Goal: Task Accomplishment & Management: Use online tool/utility

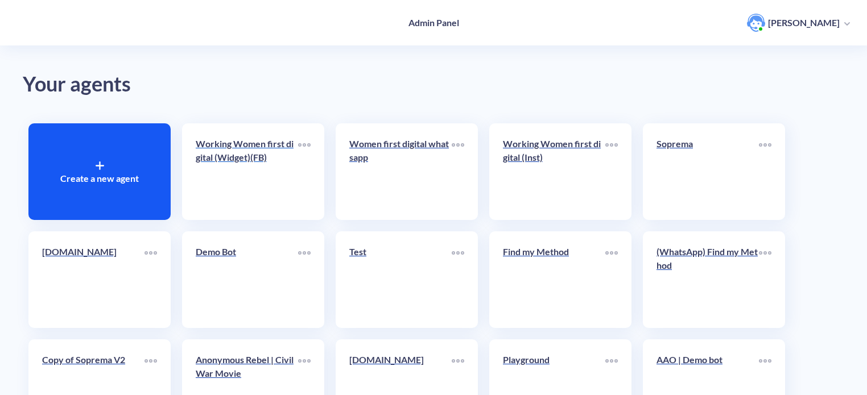
click at [237, 165] on div "Working Women first digital (Widget)(FB)" at bounding box center [247, 155] width 102 height 36
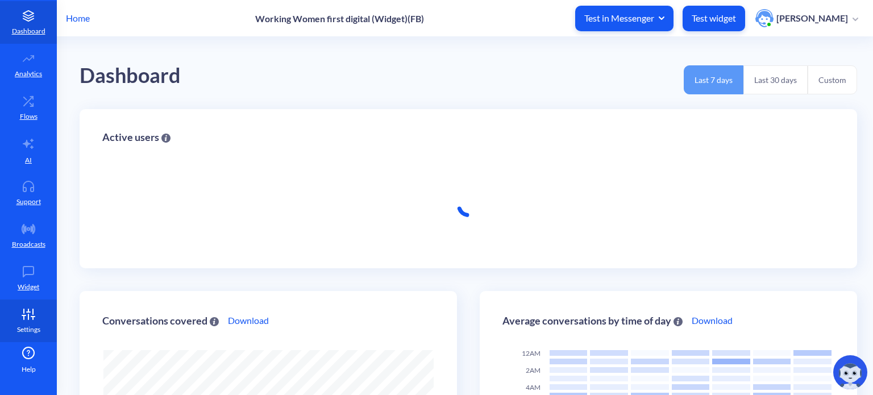
scroll to position [395, 873]
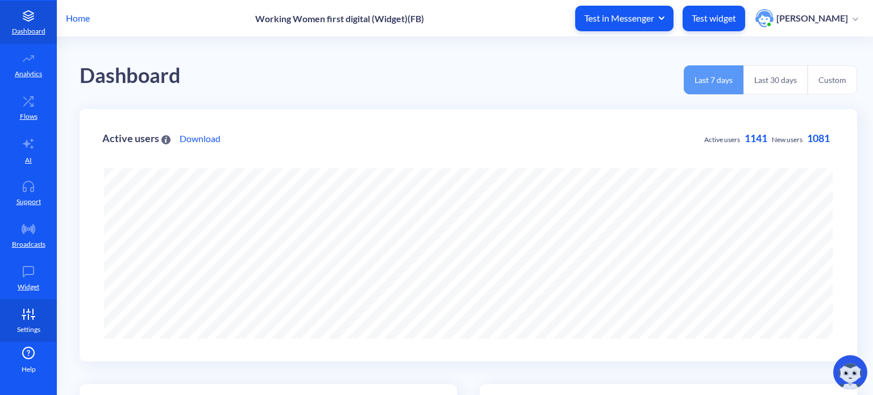
click at [33, 319] on icon at bounding box center [33, 318] width 0 height 3
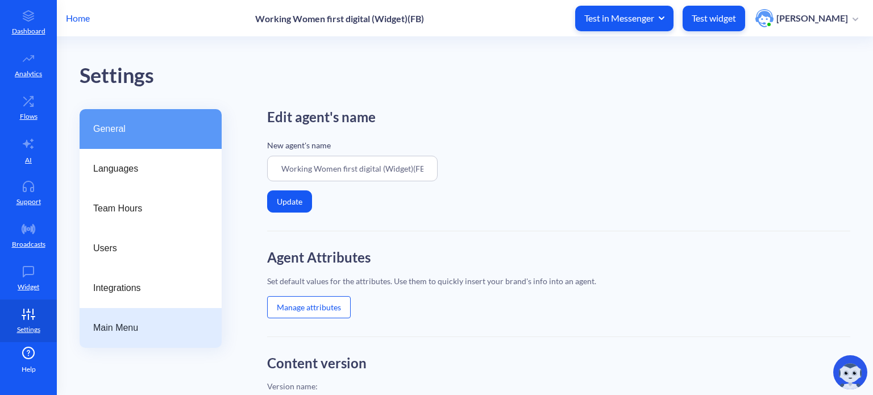
click at [137, 334] on span "Main Menu" at bounding box center [146, 328] width 106 height 14
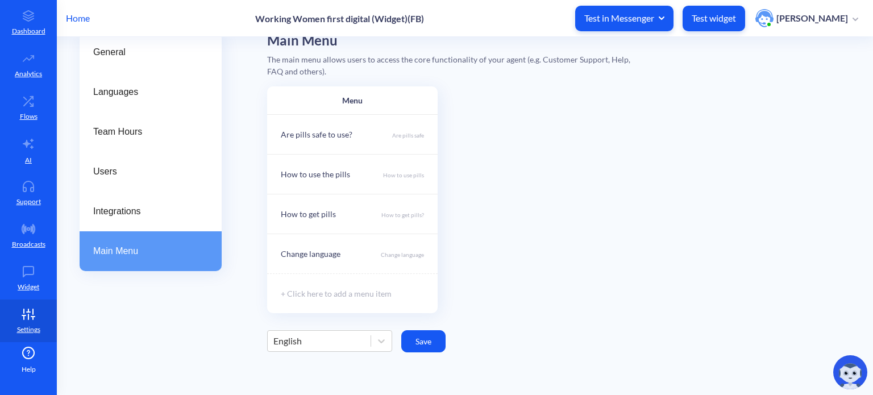
scroll to position [50, 0]
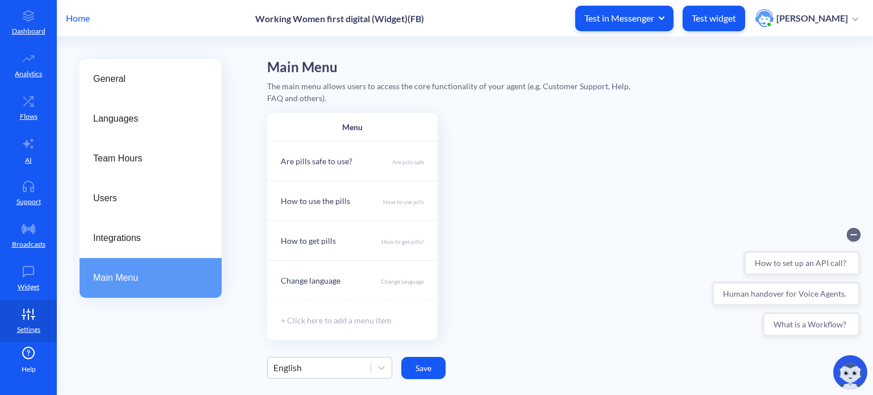
click at [725, 15] on p "Test widget" at bounding box center [714, 18] width 44 height 11
click at [30, 103] on icon at bounding box center [28, 101] width 23 height 11
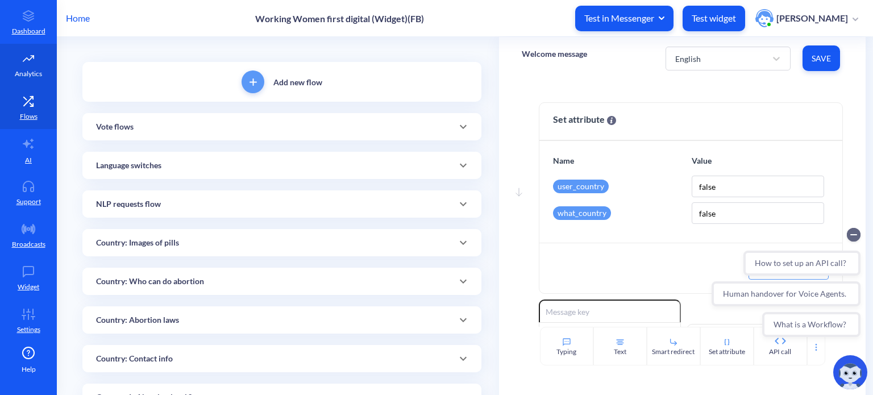
click at [30, 58] on icon at bounding box center [28, 59] width 10 height 6
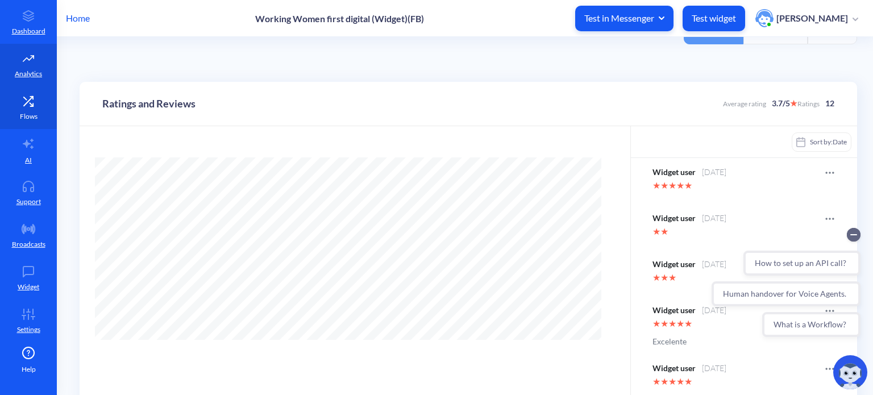
scroll to position [395, 873]
click at [30, 102] on icon at bounding box center [28, 101] width 23 height 11
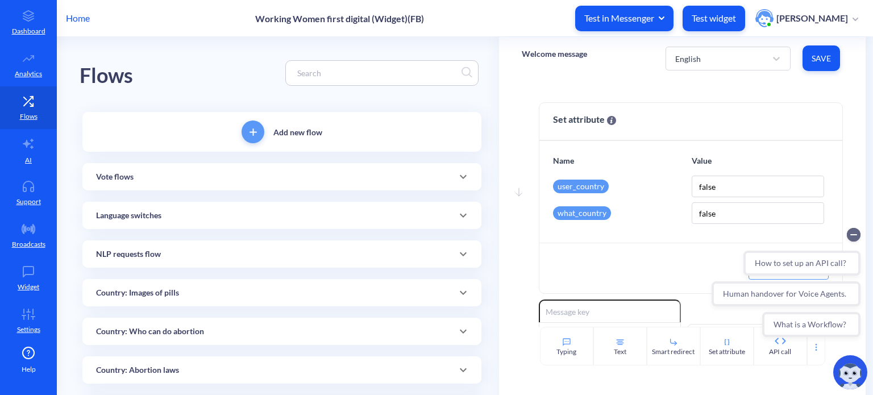
click at [351, 77] on input at bounding box center [377, 73] width 170 height 13
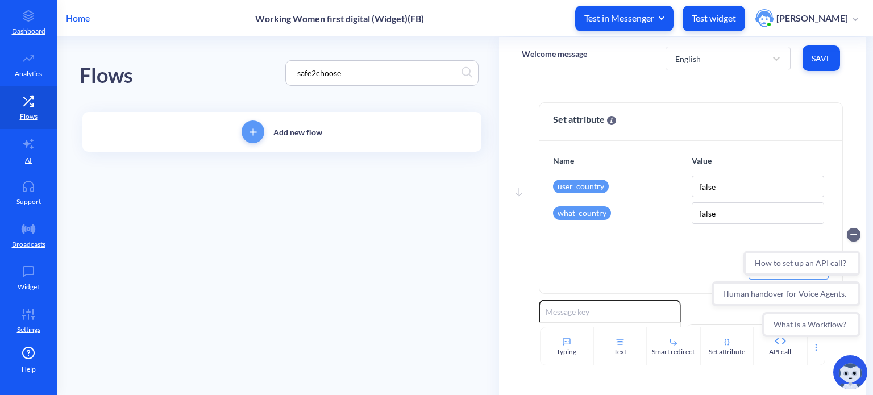
type input "safe2choose"
click at [853, 235] on circle "Collapse conversation starters" at bounding box center [854, 235] width 14 height 14
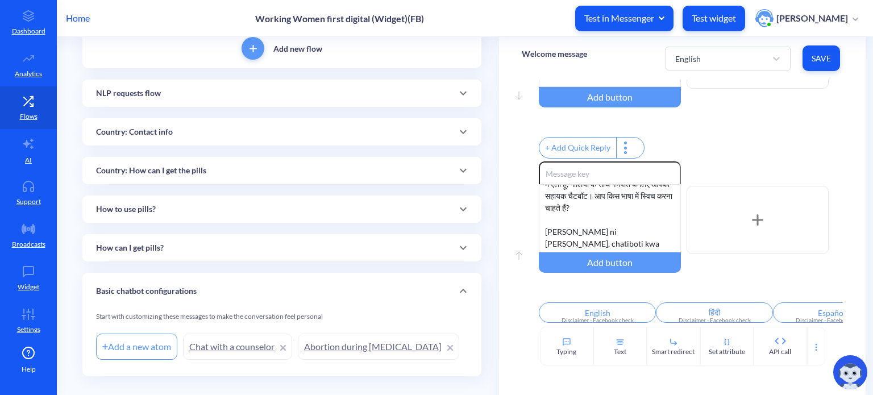
scroll to position [101, 0]
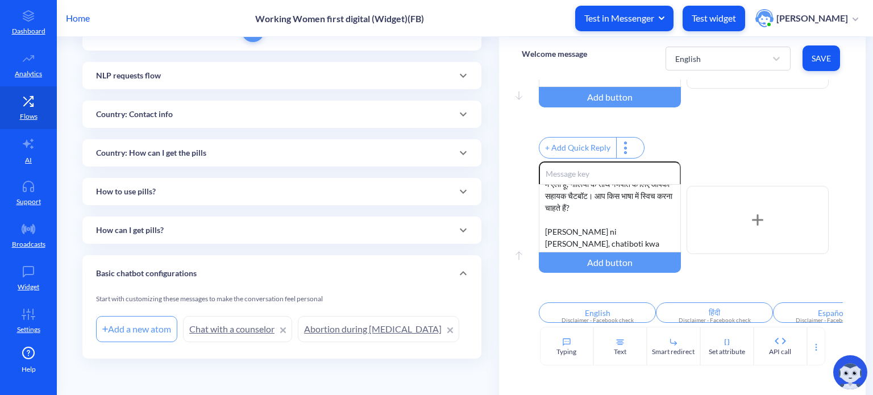
click at [235, 329] on link "Chat with a counselor" at bounding box center [237, 329] width 109 height 26
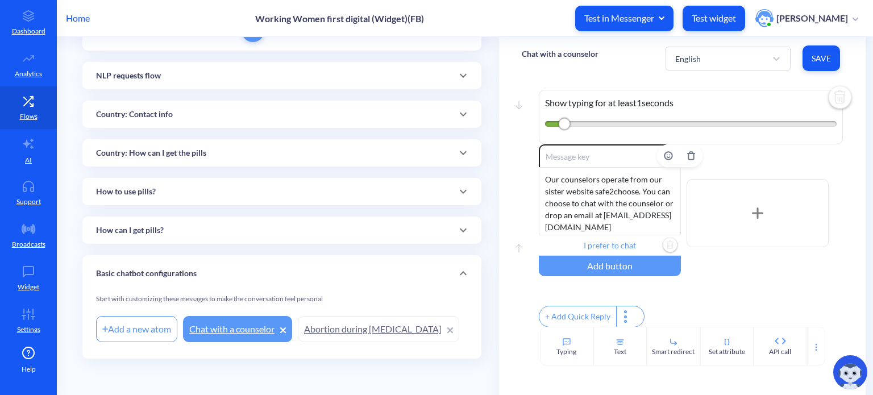
scroll to position [28, 0]
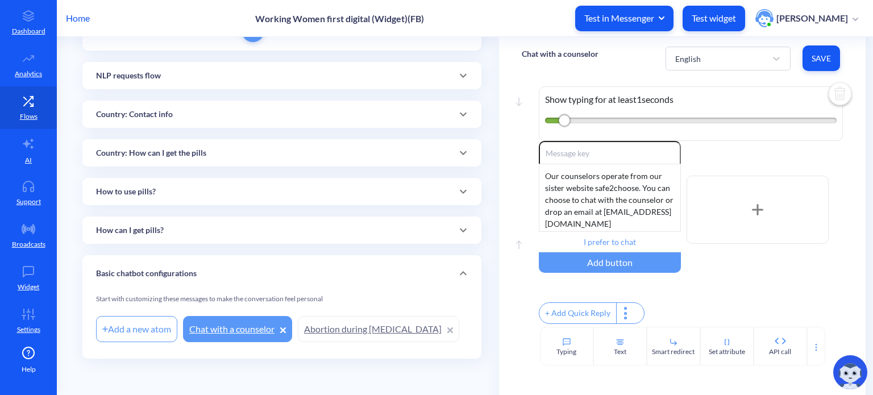
click at [347, 325] on link "Abortion during [MEDICAL_DATA]" at bounding box center [379, 329] width 162 height 26
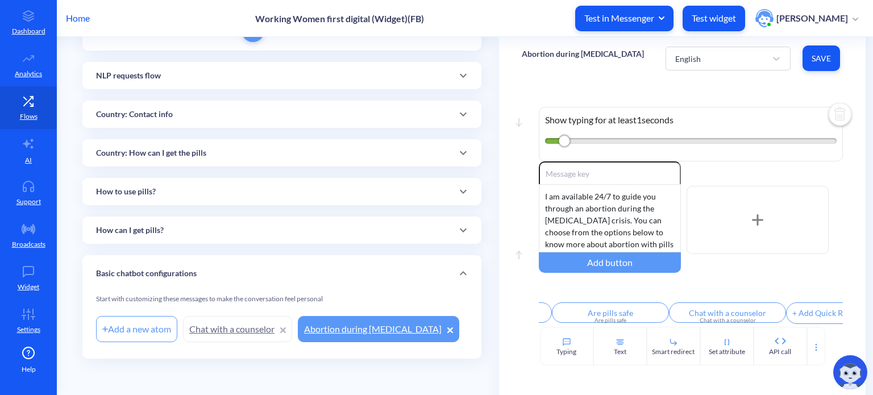
scroll to position [0, 217]
click at [735, 310] on input "Chat with a counselor" at bounding box center [732, 313] width 117 height 20
click at [230, 333] on div at bounding box center [436, 197] width 873 height 395
click at [229, 332] on link "Chat with a counselor" at bounding box center [237, 329] width 109 height 26
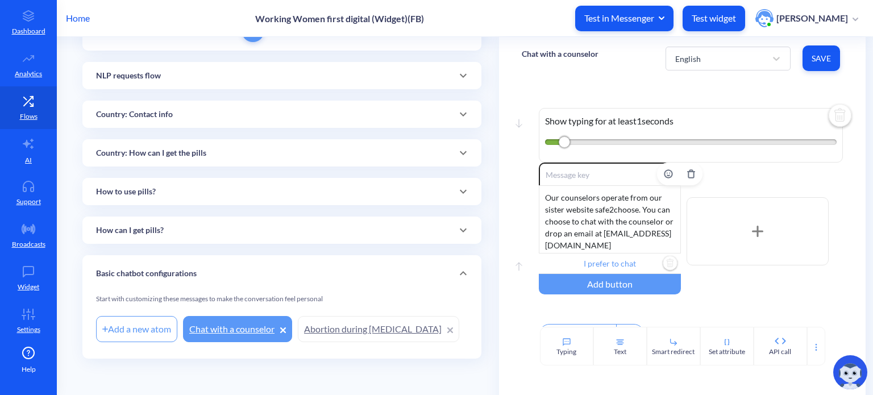
click at [618, 261] on input "I prefer to chat" at bounding box center [610, 264] width 142 height 20
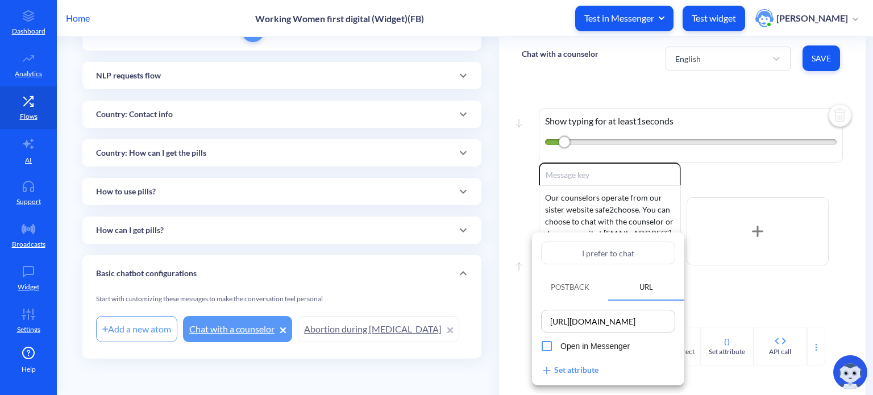
click at [782, 292] on div at bounding box center [436, 197] width 873 height 395
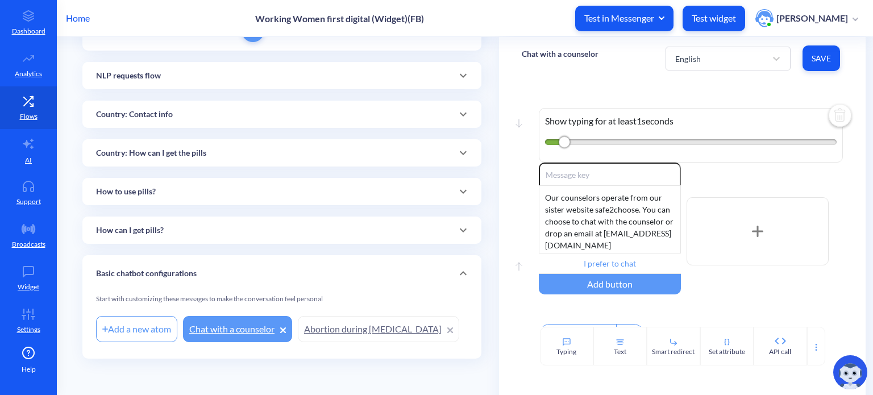
click at [179, 223] on div "How can I get pills?" at bounding box center [281, 230] width 399 height 27
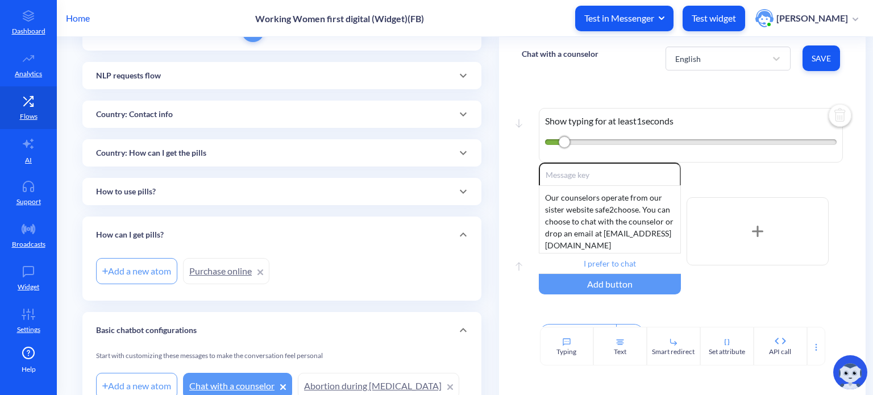
click at [223, 272] on link "Purchase online" at bounding box center [226, 271] width 86 height 26
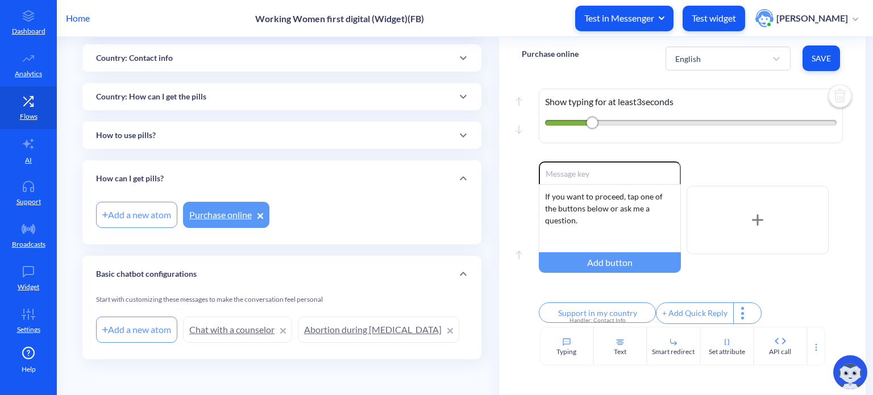
scroll to position [317, 0]
click at [610, 311] on input "Support in my country" at bounding box center [597, 313] width 117 height 20
click at [815, 277] on div at bounding box center [436, 197] width 873 height 395
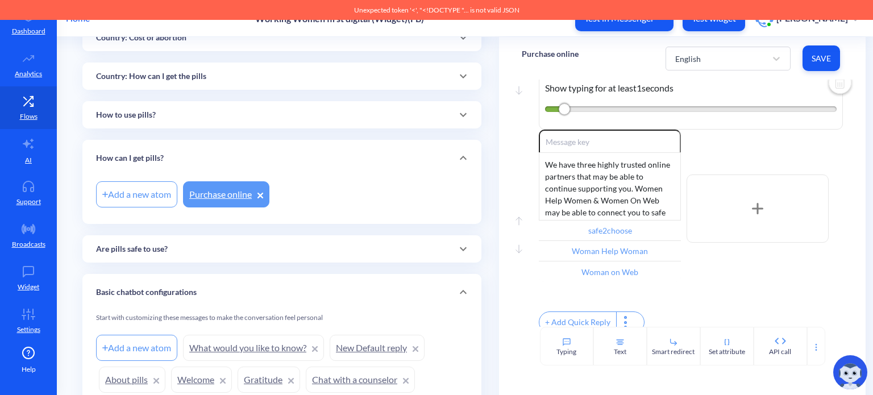
scroll to position [396, 0]
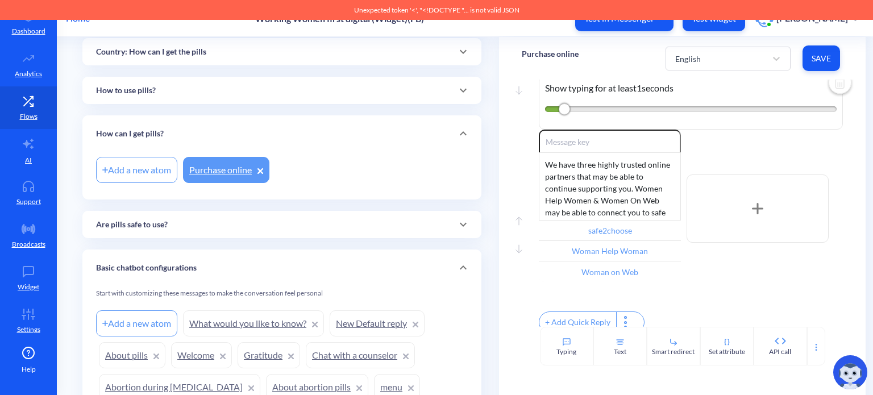
click at [323, 93] on div "How to use pills?" at bounding box center [282, 91] width 372 height 12
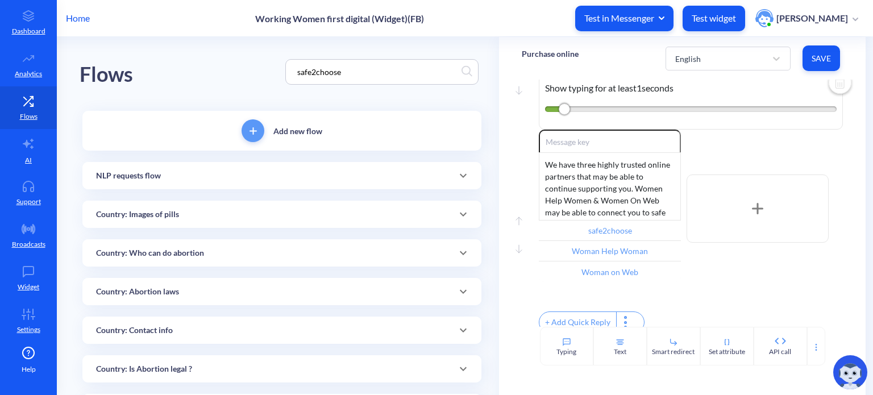
scroll to position [0, 0]
click at [357, 68] on input "safe2choose" at bounding box center [377, 73] width 170 height 13
click at [79, 19] on p "Home" at bounding box center [78, 18] width 24 height 14
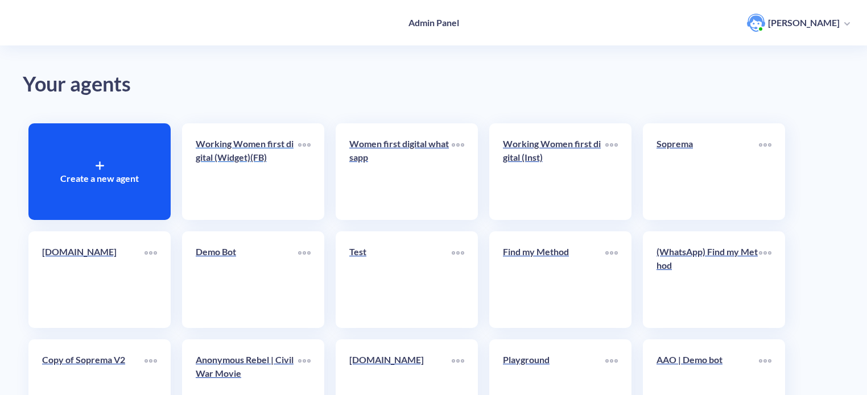
click at [246, 188] on link "Working Women first digital (Widget)(FB)" at bounding box center [247, 171] width 102 height 69
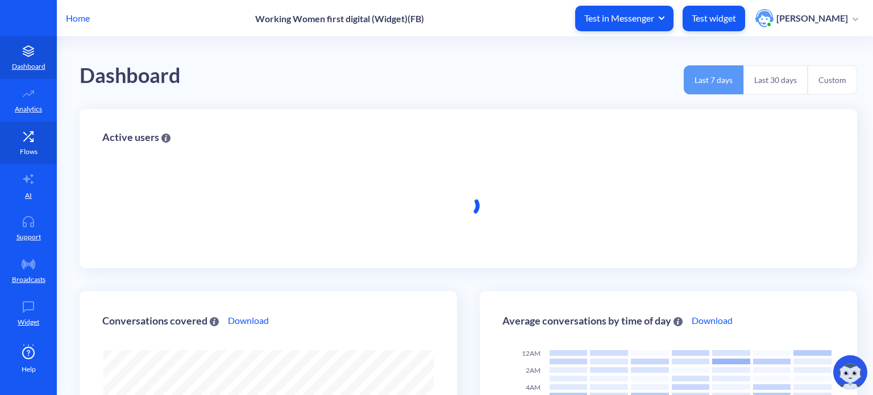
scroll to position [395, 873]
click at [23, 152] on p "Flows" at bounding box center [29, 152] width 18 height 10
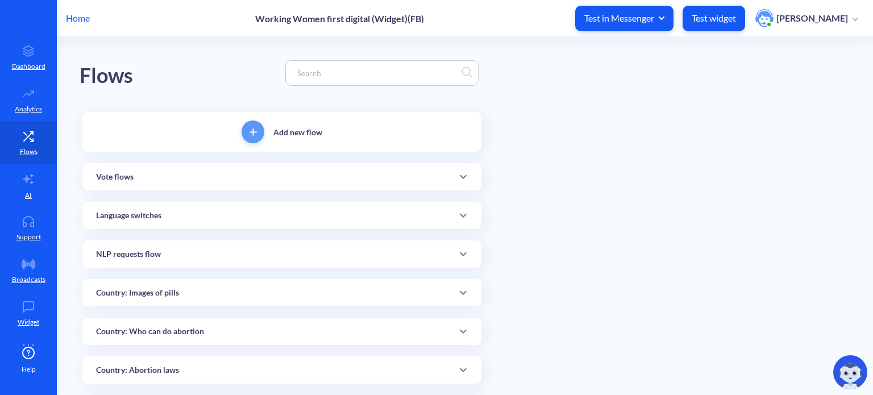
click at [317, 77] on input at bounding box center [377, 73] width 170 height 13
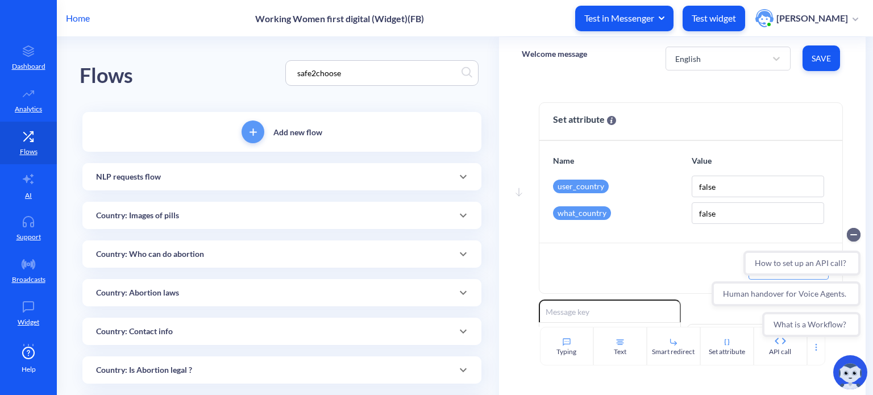
type input "safe2choose"
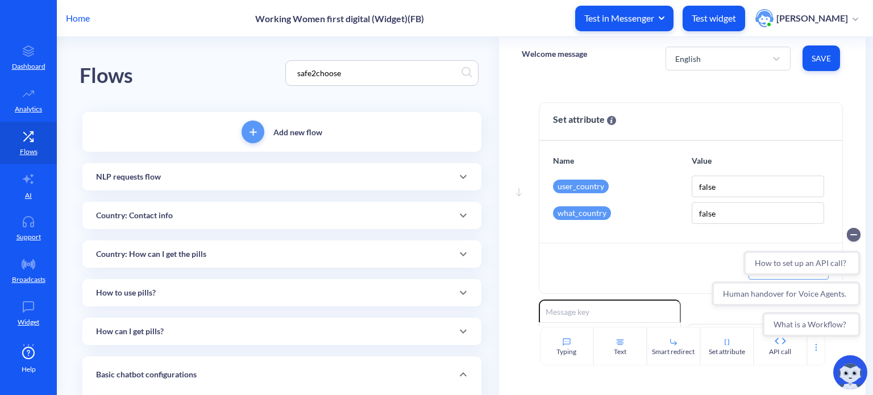
scroll to position [101, 0]
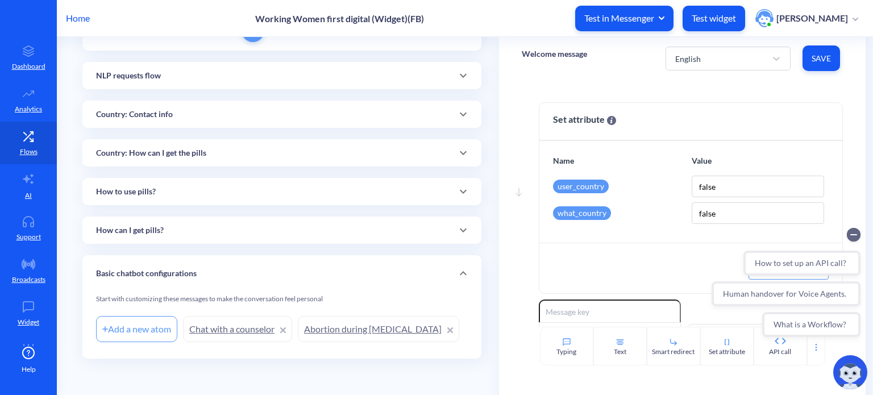
click at [233, 223] on div "How can I get pills?" at bounding box center [281, 230] width 399 height 27
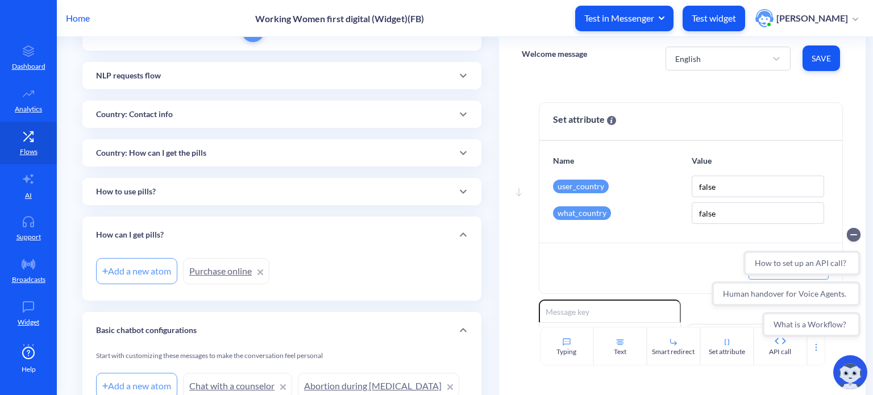
click at [252, 194] on div "How to use pills?" at bounding box center [282, 192] width 372 height 12
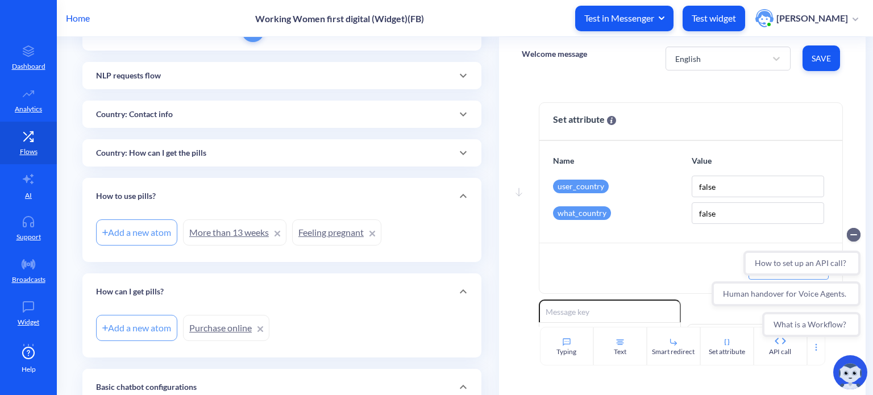
click at [225, 239] on link "More than 13 weeks" at bounding box center [234, 233] width 103 height 26
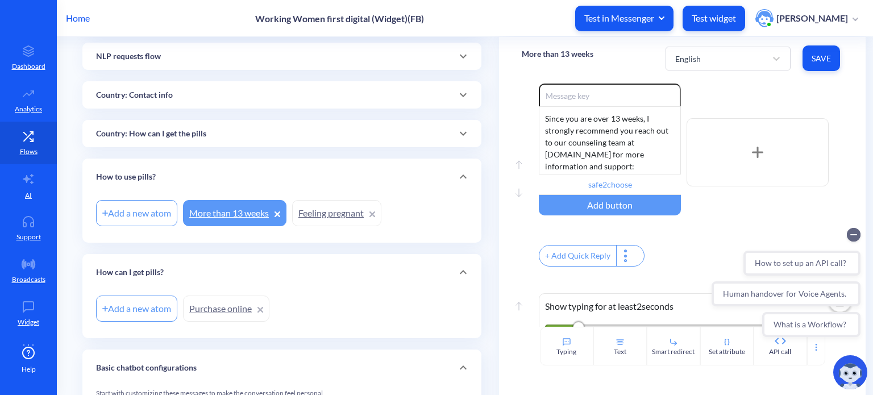
scroll to position [101, 0]
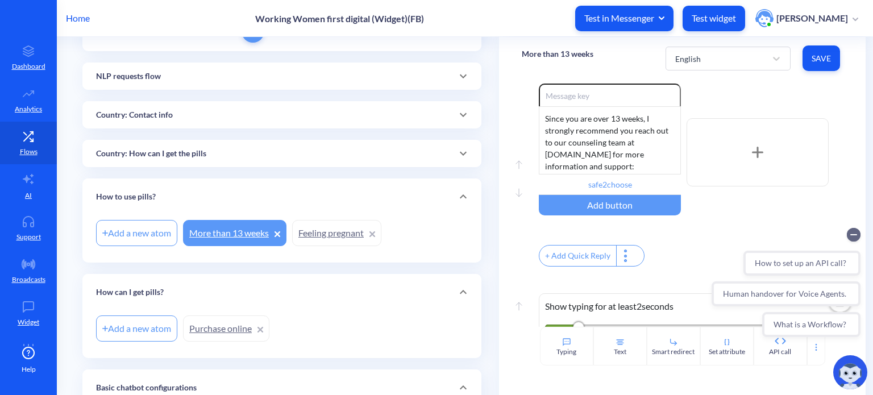
click at [333, 229] on link "Feeling pregnant" at bounding box center [336, 233] width 89 height 26
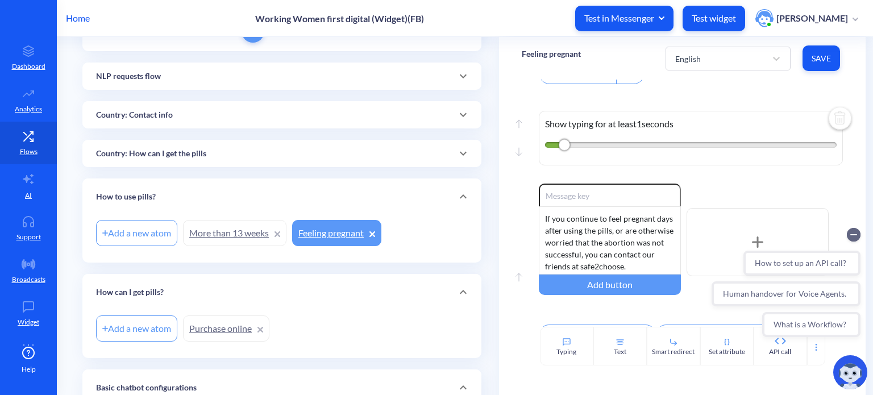
scroll to position [276, 0]
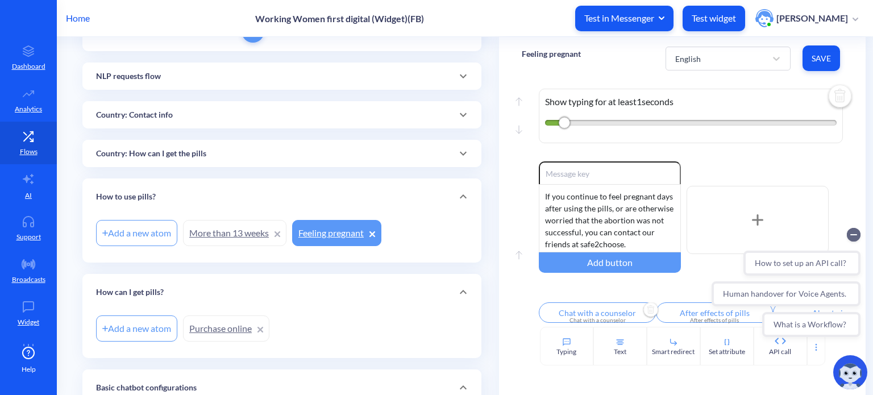
click at [575, 309] on input "Chat with a counselor" at bounding box center [597, 313] width 117 height 20
click at [489, 283] on div at bounding box center [436, 197] width 873 height 395
click at [207, 231] on link "More than 13 weeks" at bounding box center [234, 233] width 103 height 26
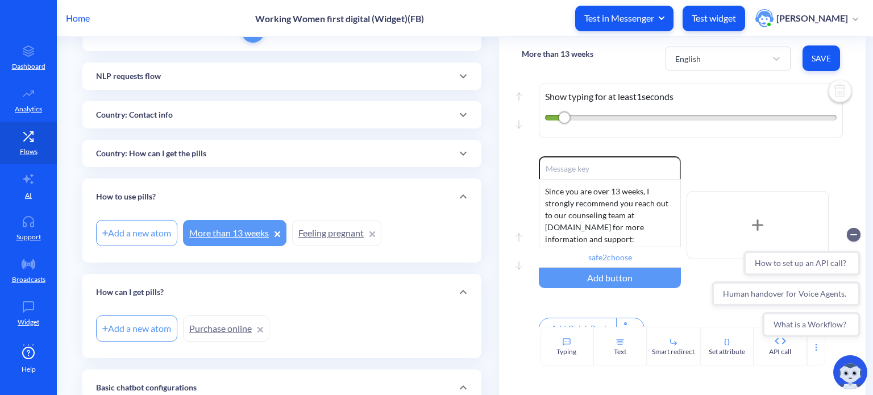
scroll to position [341, 0]
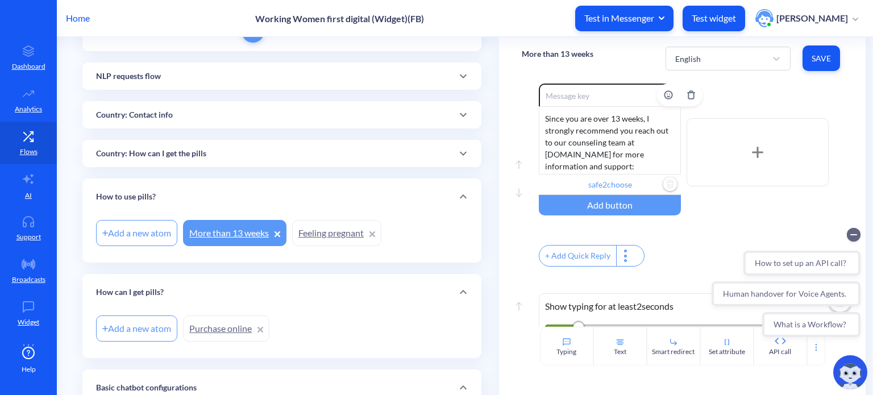
click at [618, 191] on input "safe2choose" at bounding box center [610, 185] width 142 height 20
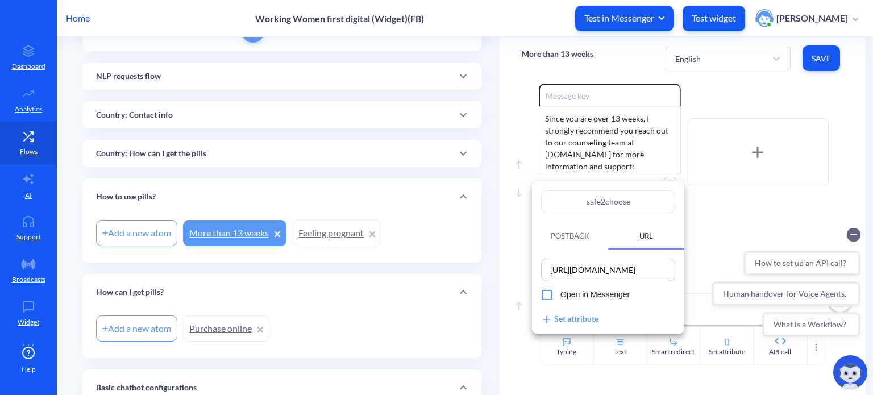
click at [491, 132] on div at bounding box center [436, 197] width 873 height 395
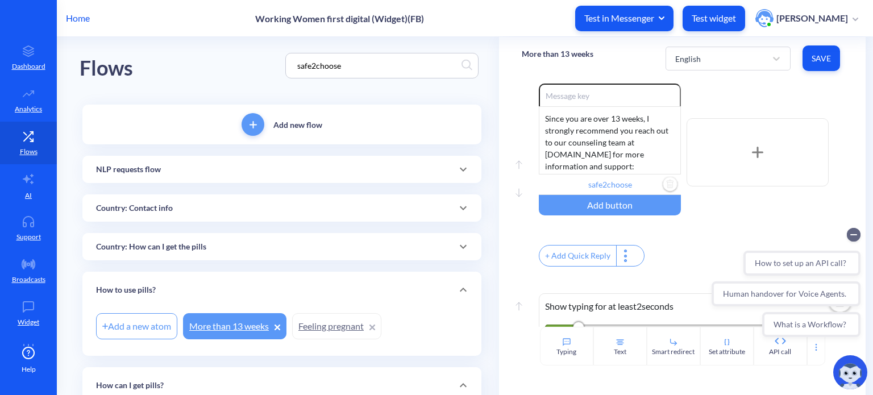
scroll to position [0, 0]
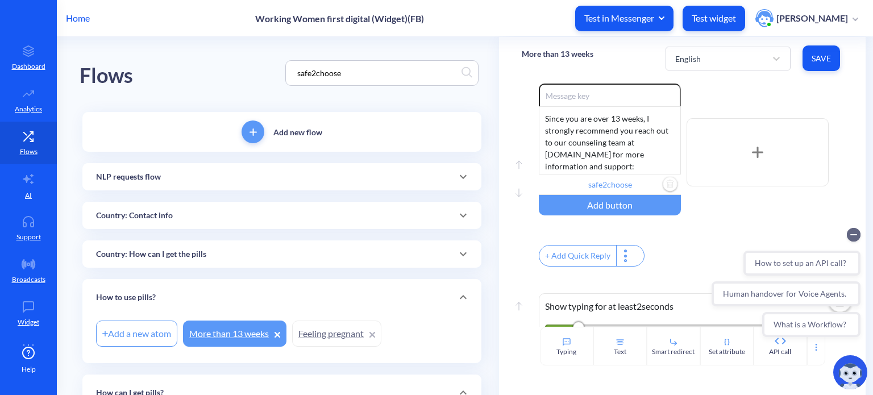
click at [238, 252] on div "Country: How can I get the pills" at bounding box center [282, 255] width 372 height 12
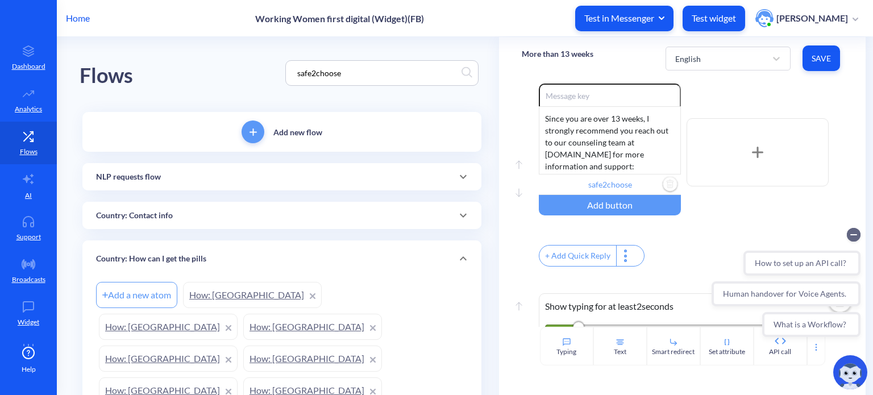
scroll to position [114, 0]
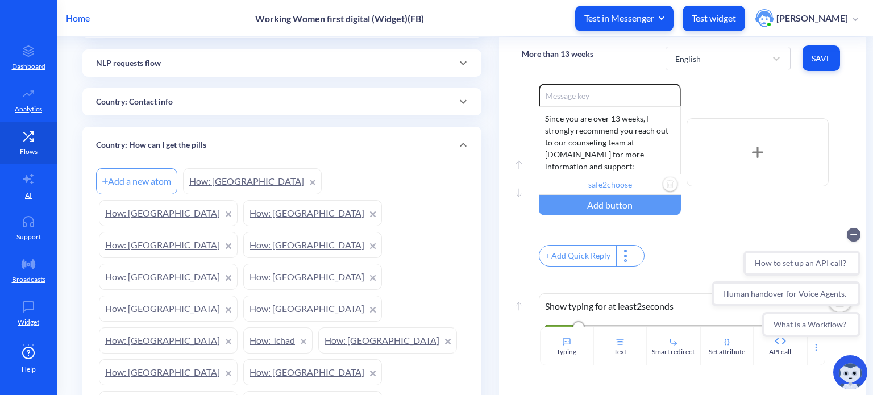
click at [235, 181] on link "How: [GEOGRAPHIC_DATA]" at bounding box center [252, 181] width 139 height 26
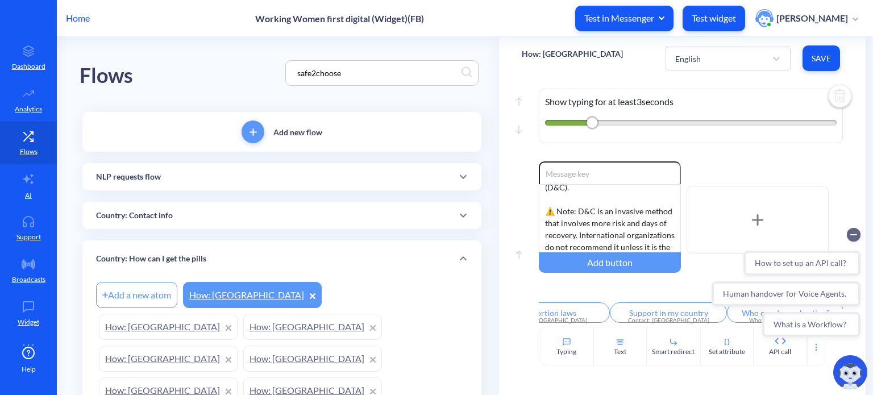
click at [167, 214] on p "Country: Contact info" at bounding box center [134, 216] width 77 height 12
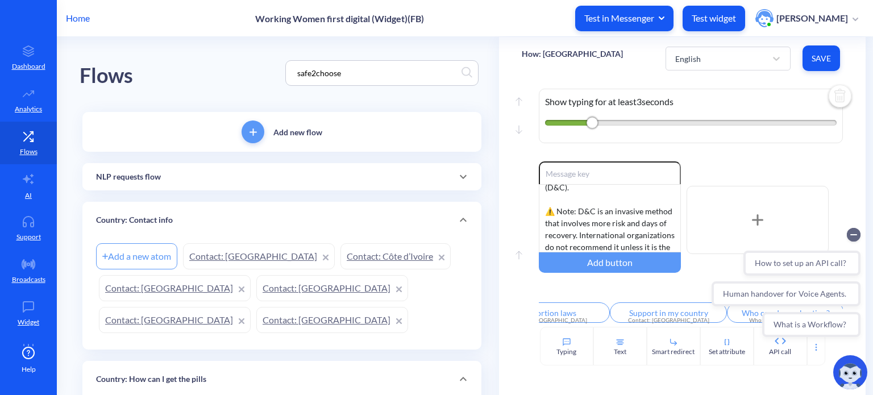
click at [239, 259] on link "Contact: [GEOGRAPHIC_DATA]" at bounding box center [259, 256] width 152 height 26
click at [220, 251] on link "Contact: [GEOGRAPHIC_DATA]" at bounding box center [259, 256] width 152 height 26
click at [73, 14] on p "Home" at bounding box center [78, 18] width 24 height 14
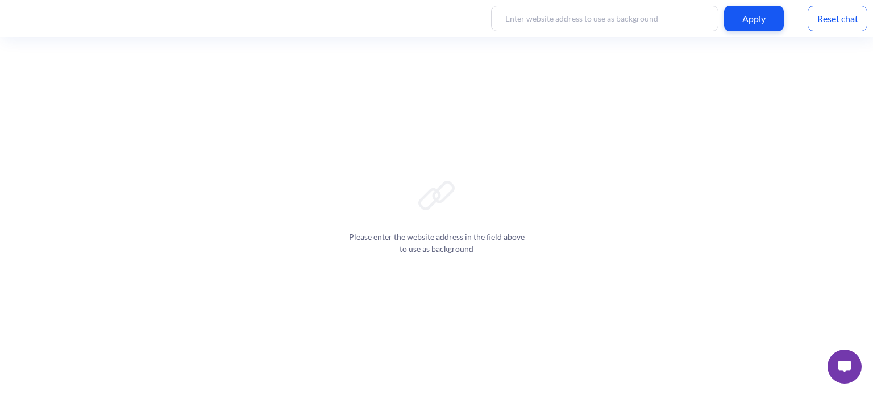
click at [833, 374] on button at bounding box center [845, 367] width 34 height 34
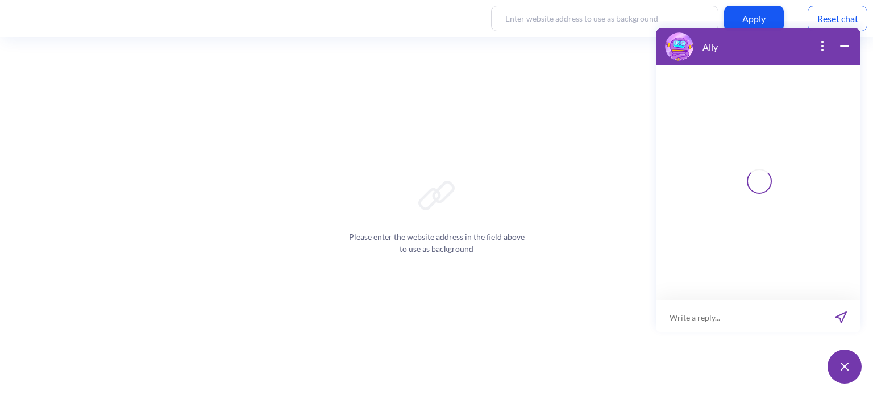
scroll to position [2, 0]
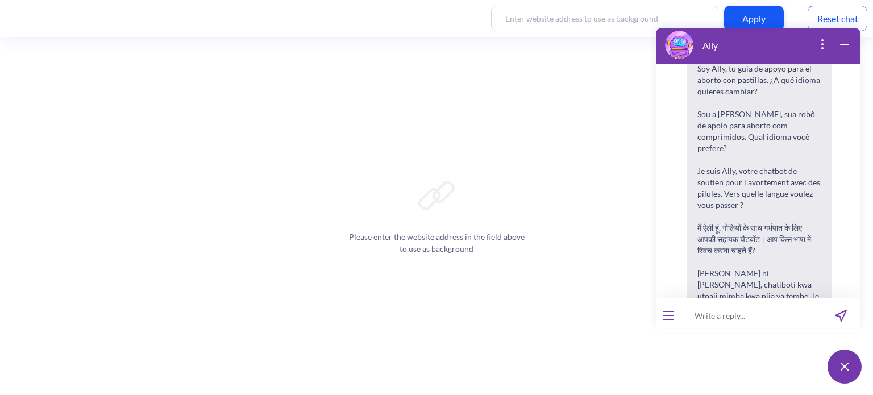
click at [673, 316] on icon "open menu" at bounding box center [669, 316] width 10 height 0
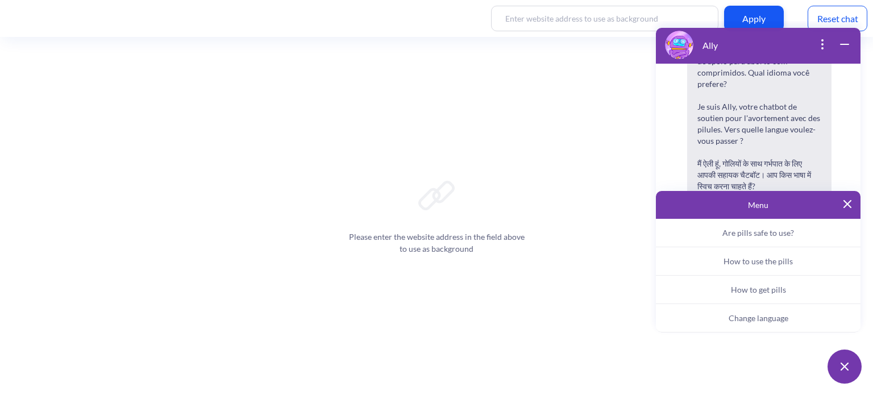
scroll to position [176, 0]
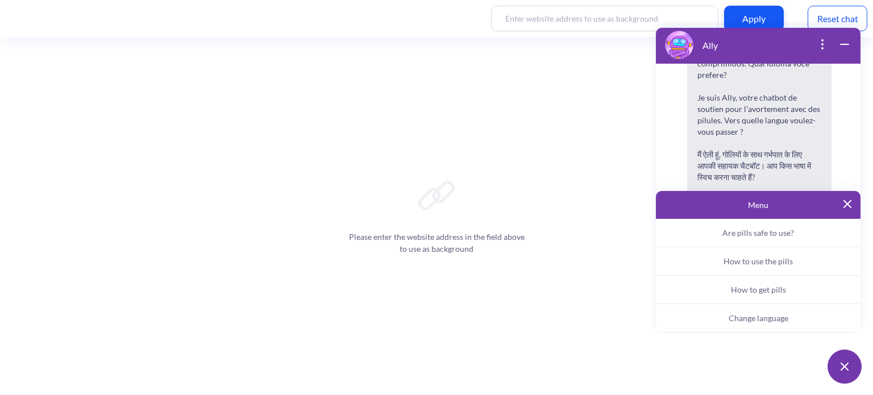
click at [847, 207] on img at bounding box center [848, 204] width 8 height 8
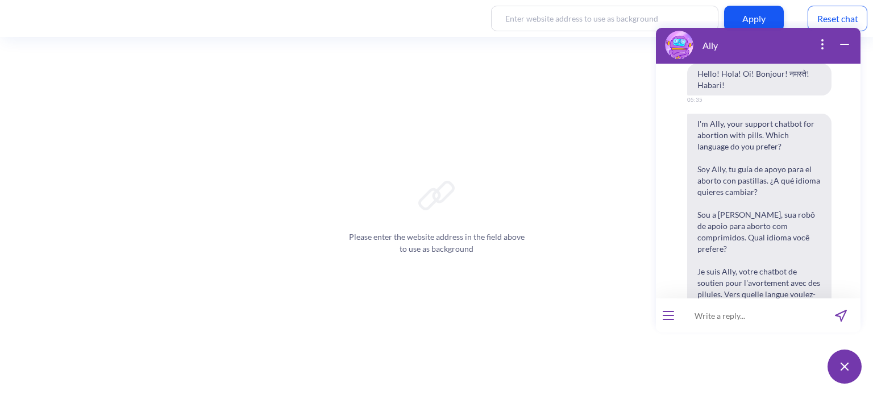
scroll to position [0, 0]
click at [844, 47] on icon "wrap widget" at bounding box center [845, 45] width 14 height 14
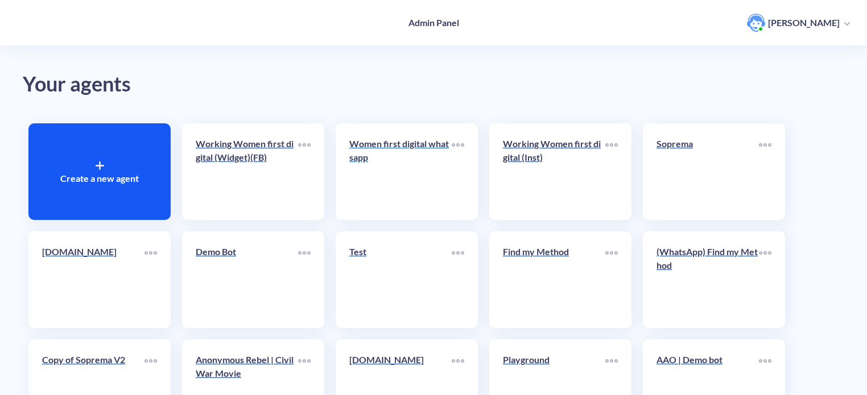
click at [407, 156] on p "Women first digital whatsapp" at bounding box center [400, 150] width 102 height 27
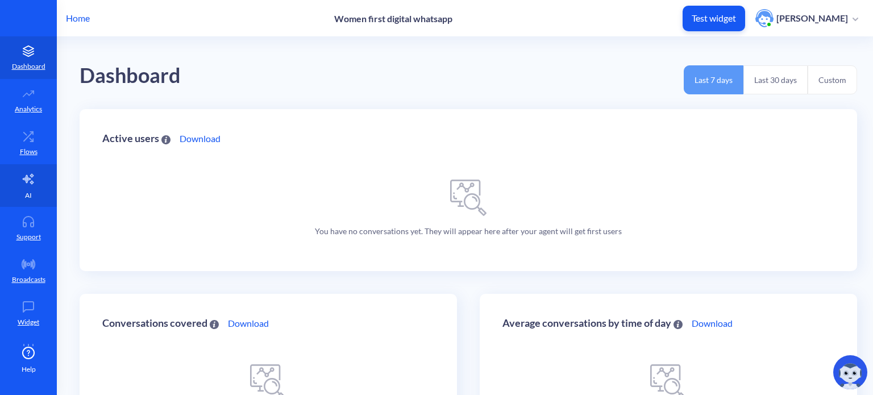
drag, startPoint x: 34, startPoint y: 181, endPoint x: 32, endPoint y: 193, distance: 11.6
click at [34, 181] on link "AI" at bounding box center [28, 185] width 57 height 43
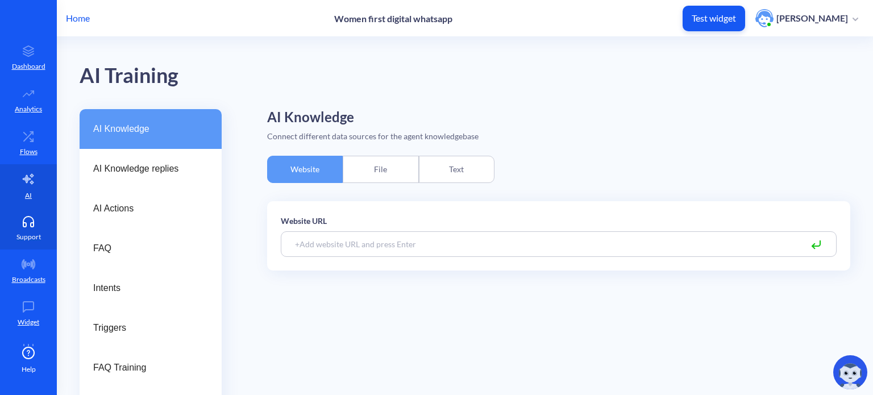
click at [29, 218] on icon at bounding box center [28, 221] width 23 height 11
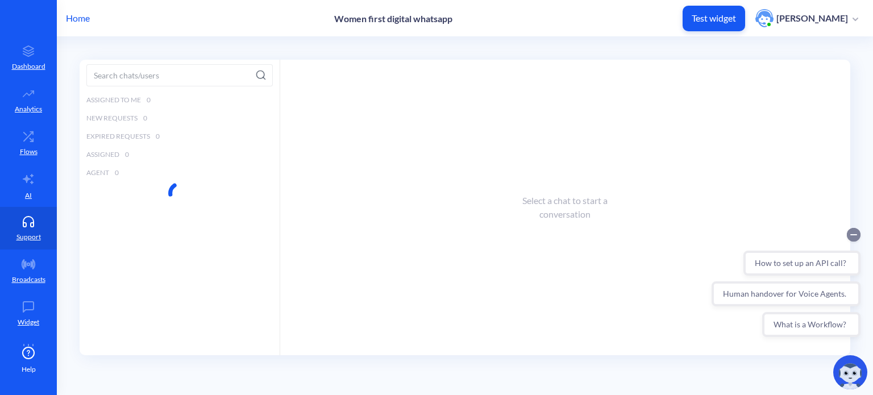
click at [855, 233] on circle "Collapse conversation starters" at bounding box center [854, 235] width 14 height 14
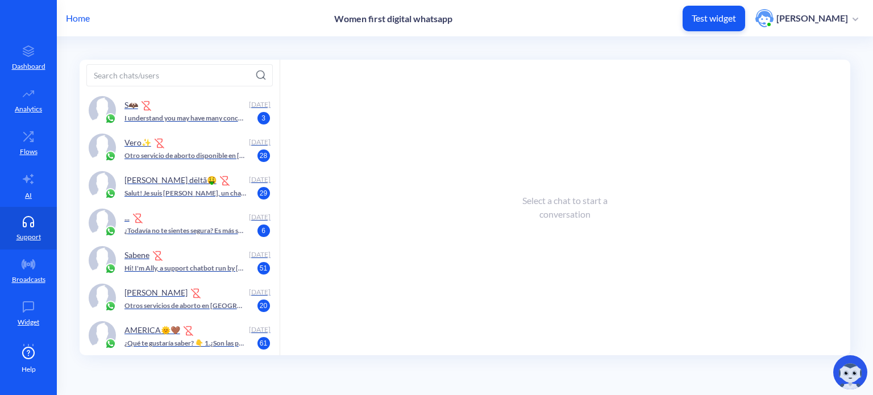
scroll to position [2047, 0]
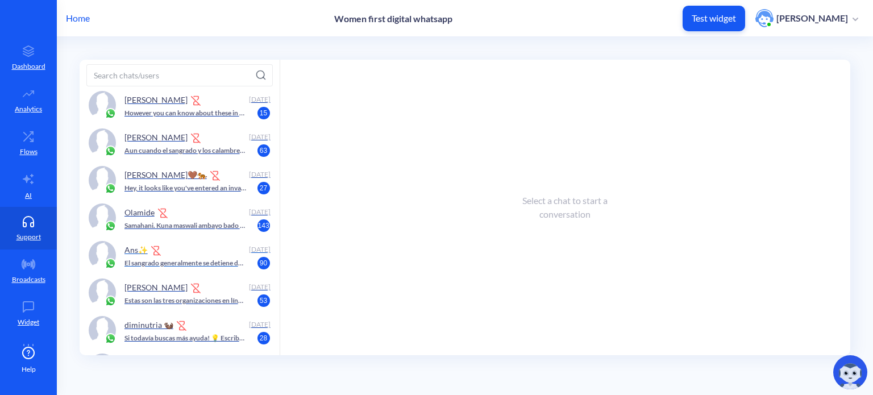
click at [157, 249] on img at bounding box center [156, 250] width 11 height 11
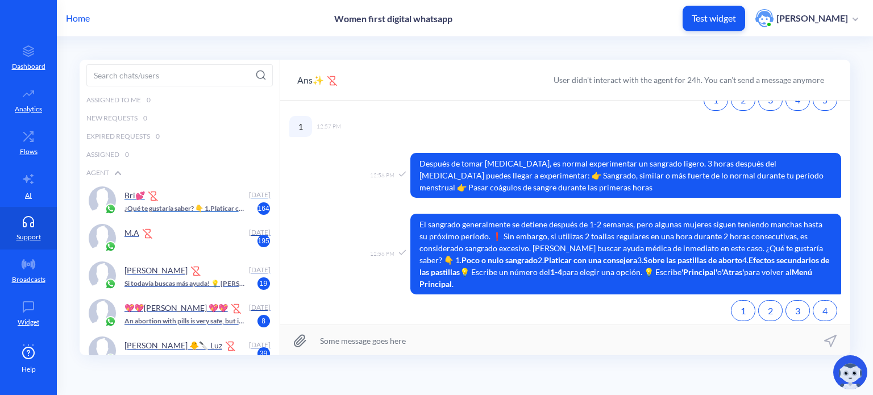
click at [174, 205] on p "¿Qué te gustaría saber? 👇 1. Platicar con una consejera 2. Sobre las pastillas …" at bounding box center [186, 209] width 122 height 10
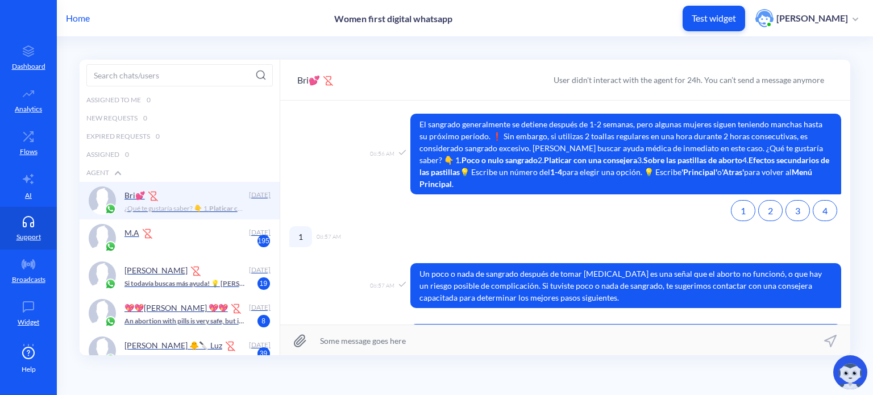
scroll to position [1403, 0]
